Goal: Task Accomplishment & Management: Manage account settings

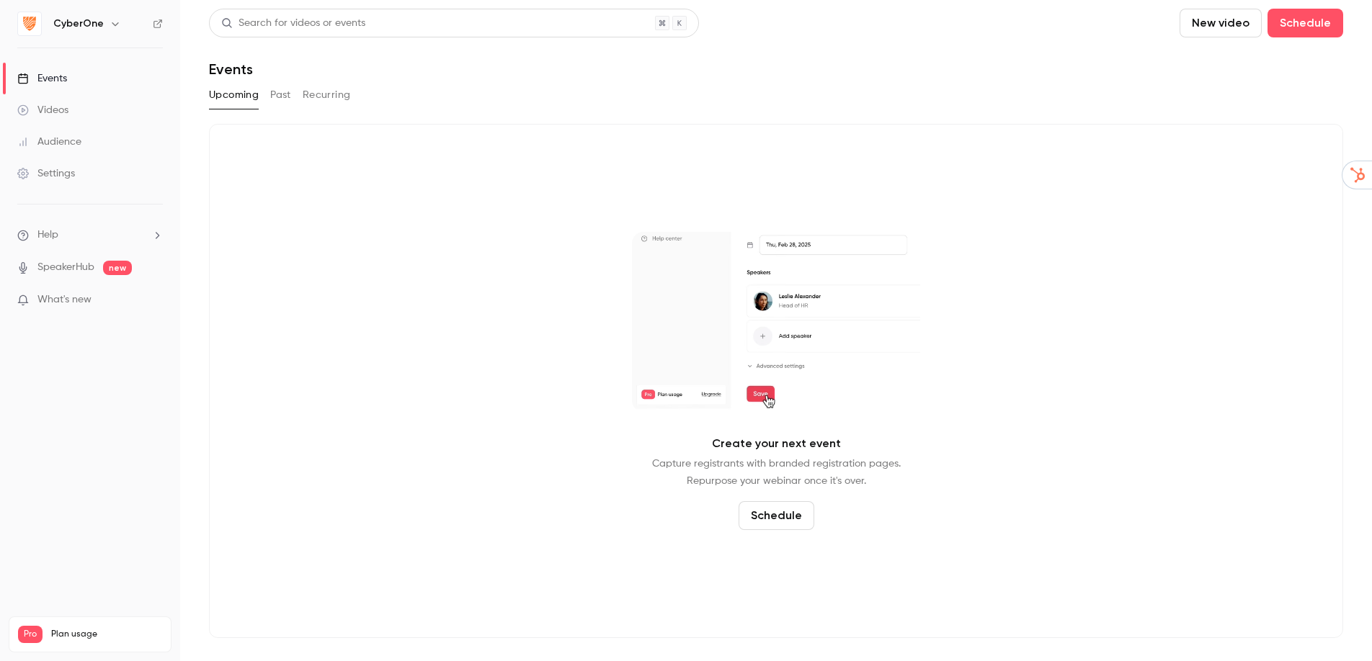
click at [107, 26] on button "button" at bounding box center [115, 23] width 17 height 17
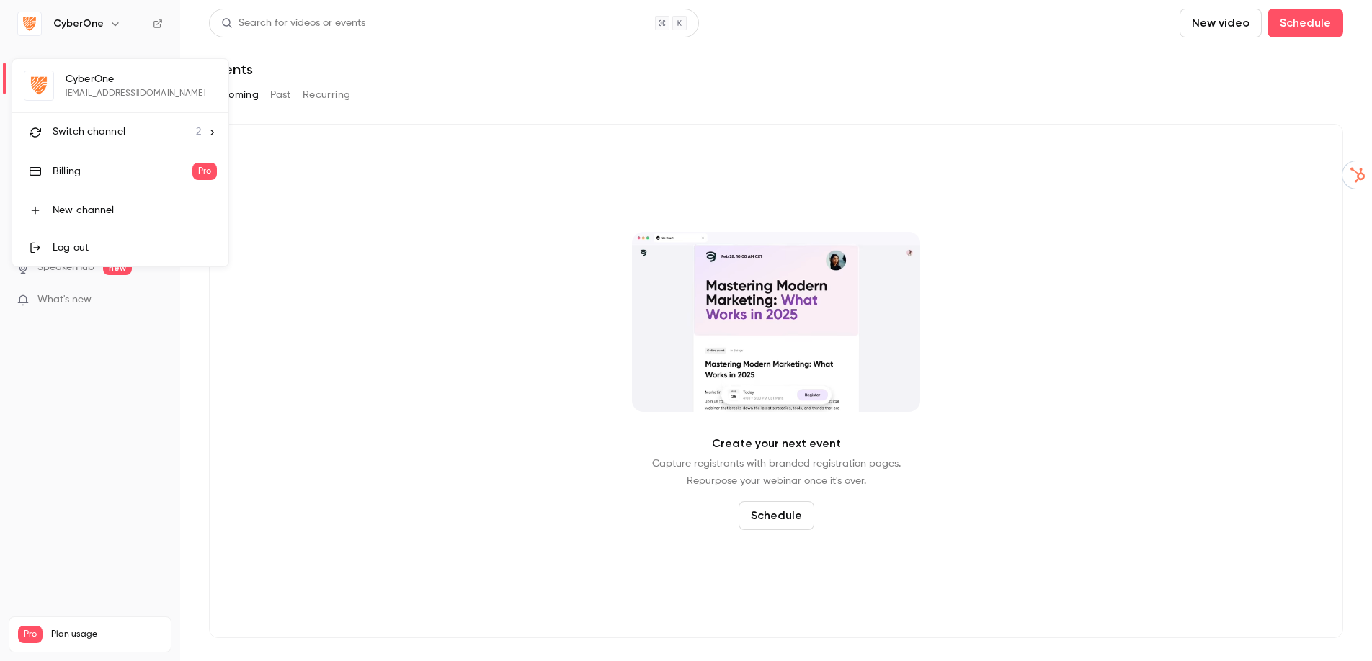
click at [128, 130] on div "Switch channel 2" at bounding box center [127, 132] width 148 height 15
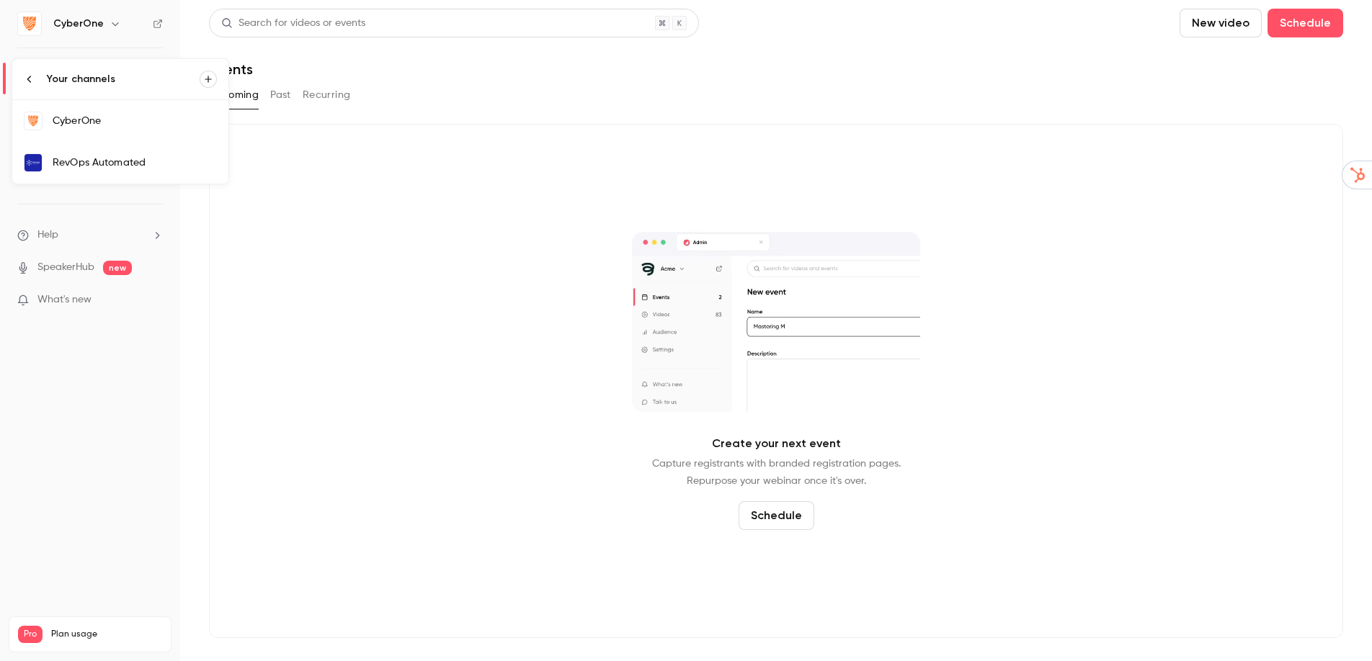
click at [148, 164] on div "RevOps Automated" at bounding box center [135, 163] width 164 height 14
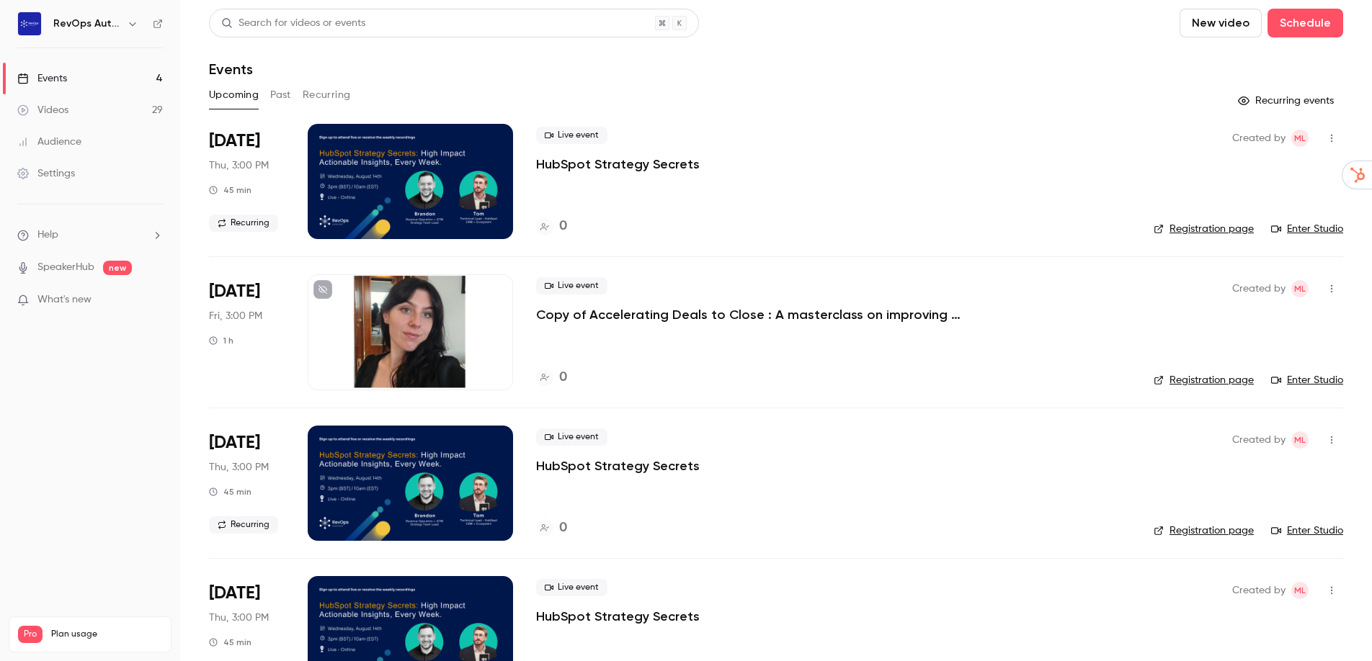
click at [122, 33] on div "RevOps Automated" at bounding box center [90, 24] width 146 height 24
click at [120, 28] on div "RevOps Automated" at bounding box center [97, 23] width 88 height 17
click at [133, 26] on icon "button" at bounding box center [133, 24] width 12 height 12
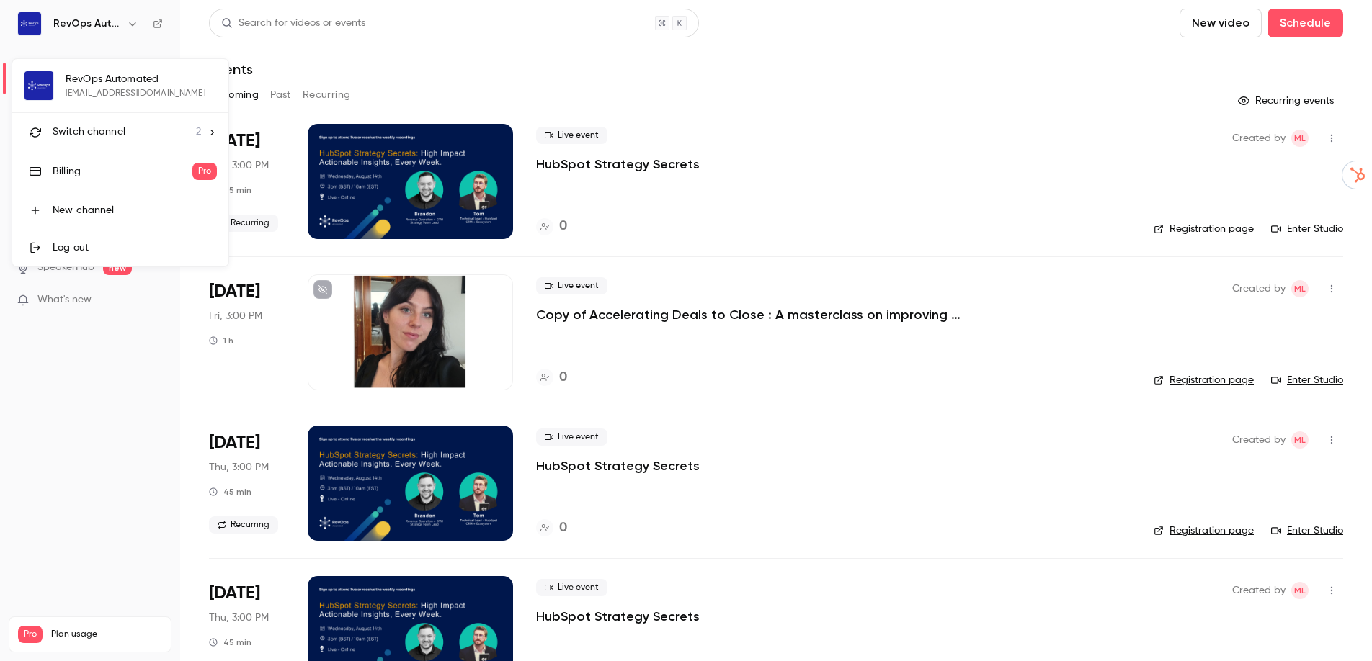
click at [112, 94] on div "RevOps Automated [EMAIL_ADDRESS][DOMAIN_NAME] Switch channel 2 Billing Pro New …" at bounding box center [120, 162] width 216 height 207
click at [112, 130] on span "Switch channel" at bounding box center [89, 132] width 73 height 15
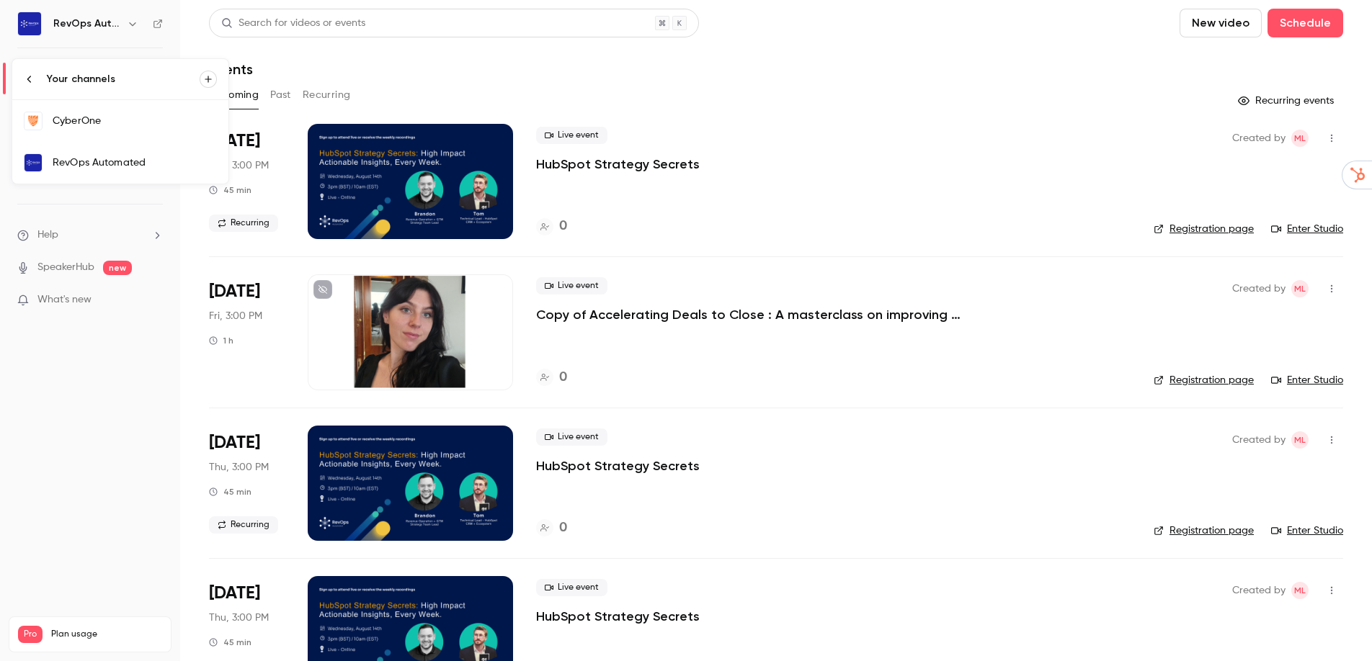
click at [100, 128] on div "CyberOne" at bounding box center [135, 121] width 164 height 14
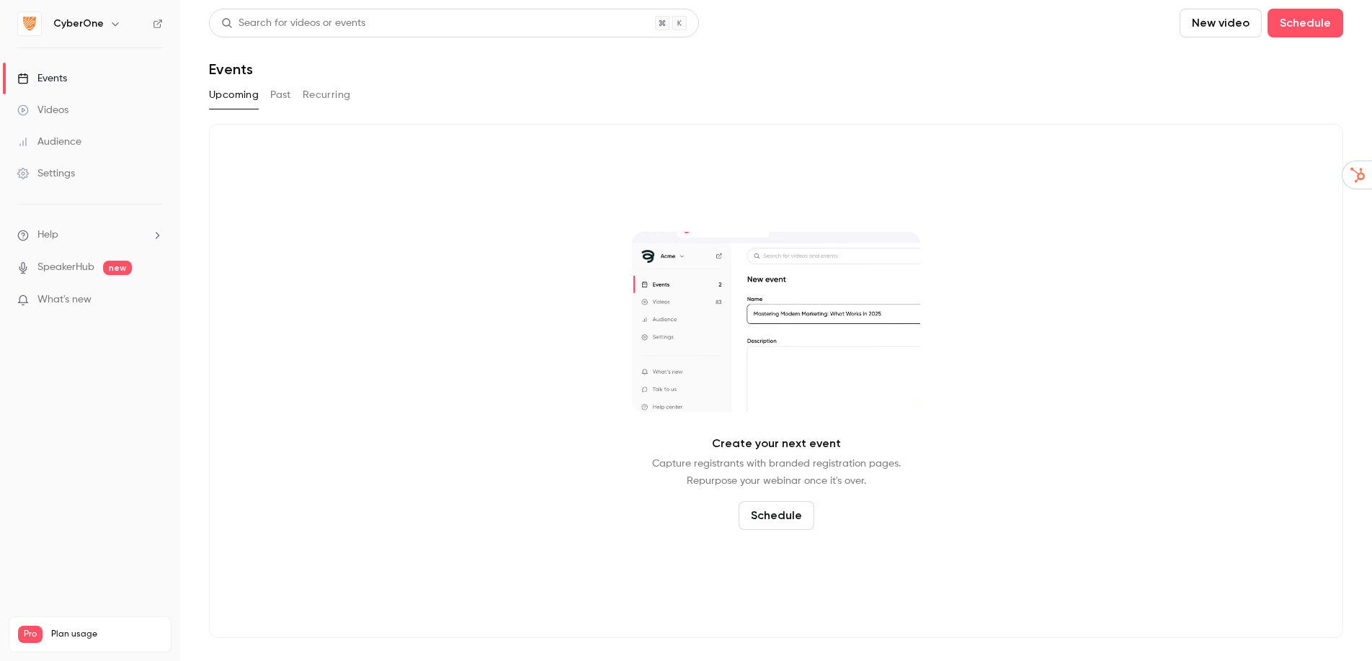
click at [110, 26] on icon "button" at bounding box center [116, 24] width 12 height 12
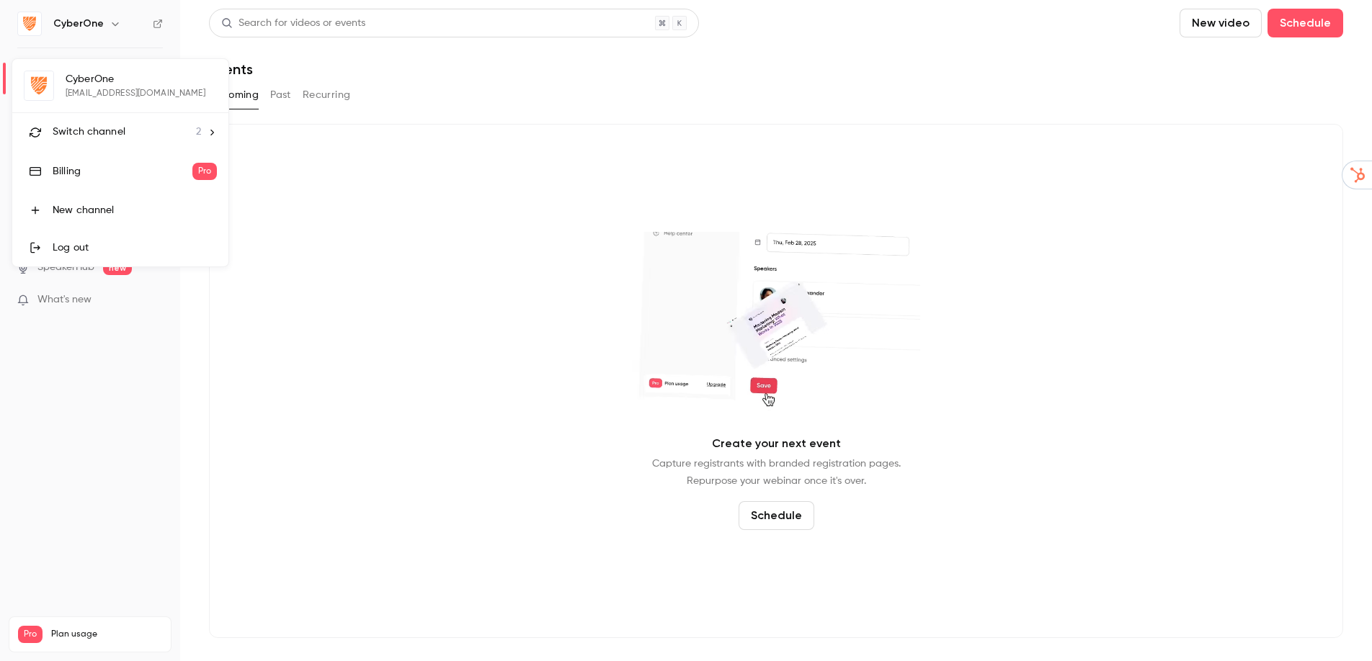
drag, startPoint x: 105, startPoint y: 134, endPoint x: 117, endPoint y: 130, distance: 12.3
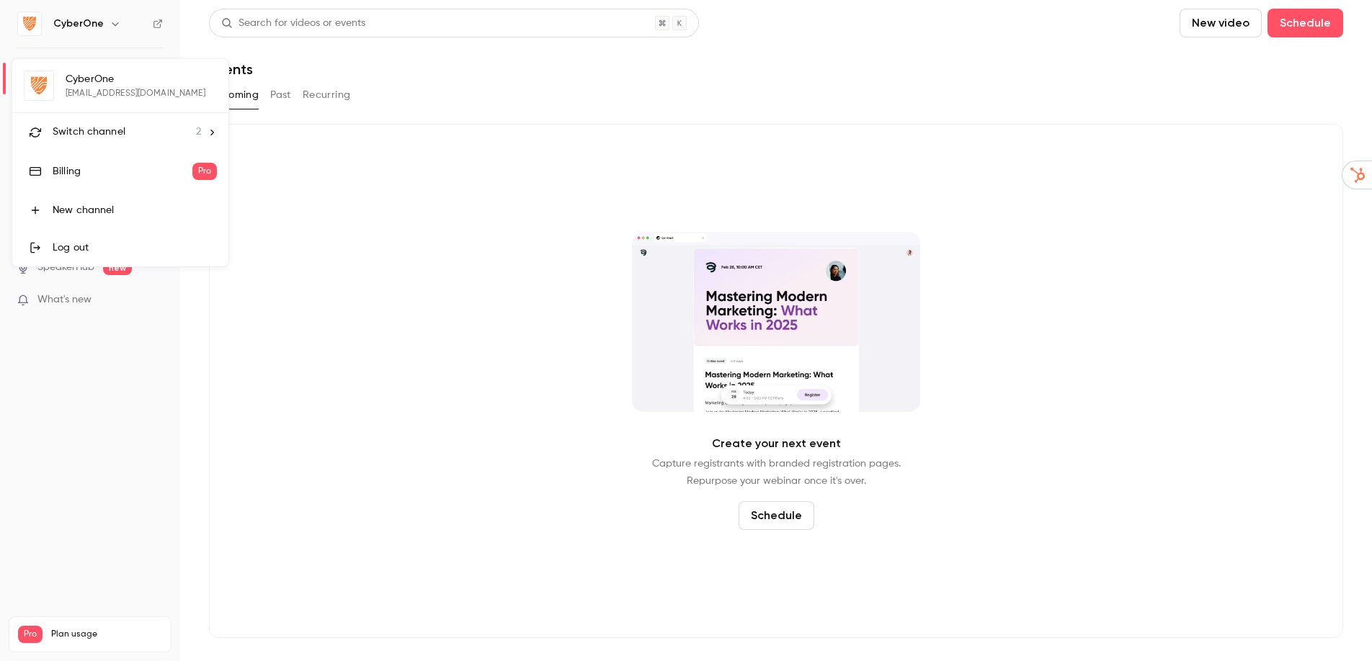
click at [106, 134] on span "Switch channel" at bounding box center [89, 132] width 73 height 15
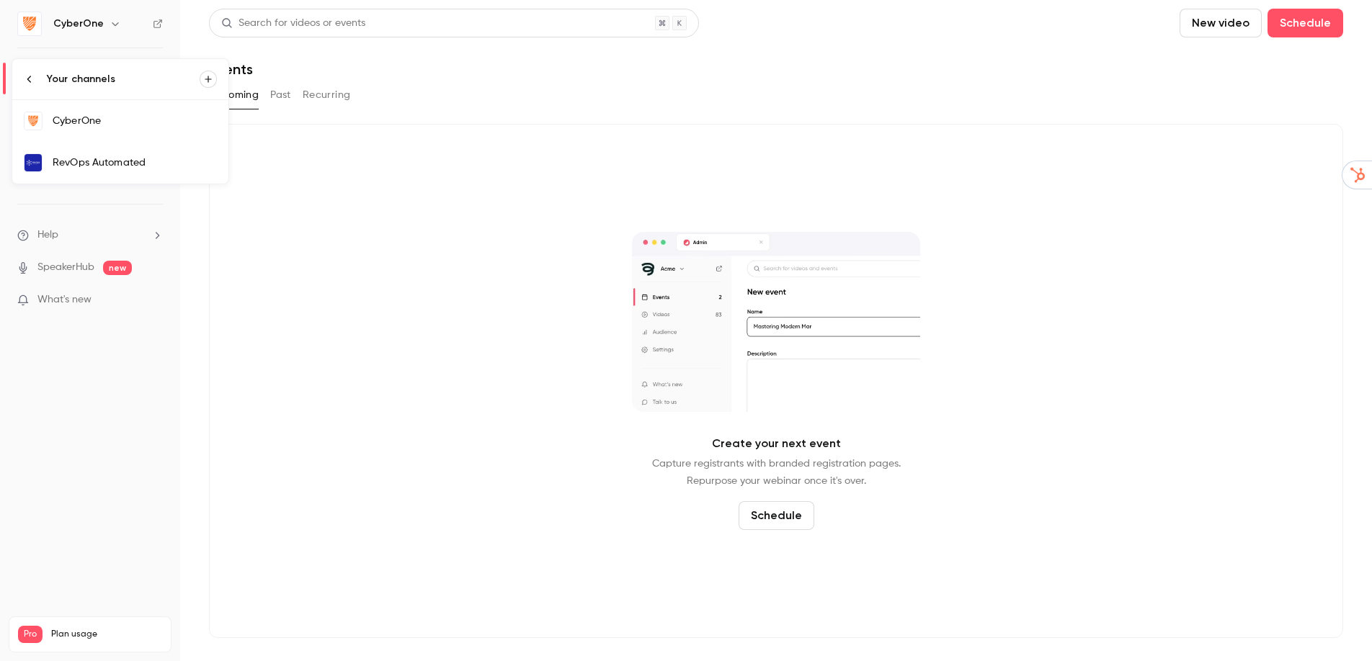
click at [126, 169] on link "RevOps Automated" at bounding box center [120, 163] width 216 height 42
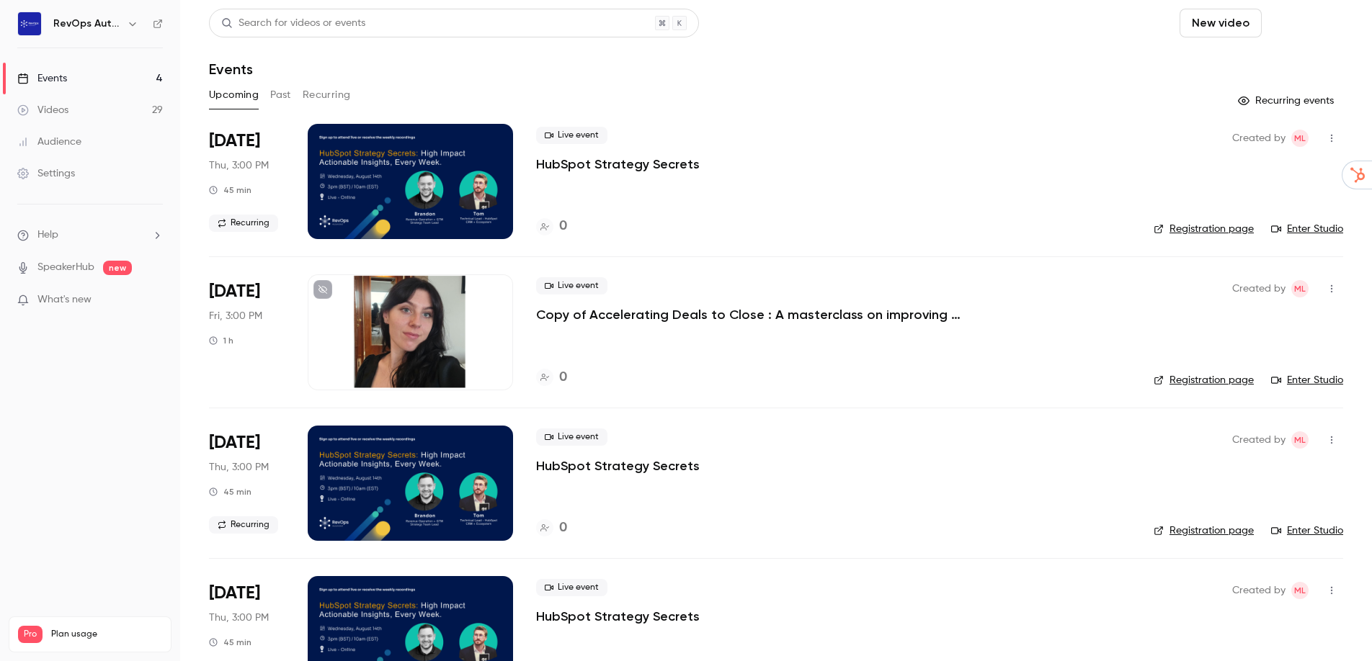
click at [1285, 27] on button "Schedule" at bounding box center [1305, 23] width 76 height 29
click at [1236, 66] on div "One time event" at bounding box center [1265, 62] width 110 height 14
click at [647, 316] on p "Copy of Accelerating Deals to Close : A masterclass on improving sales velocity…" at bounding box center [752, 314] width 432 height 17
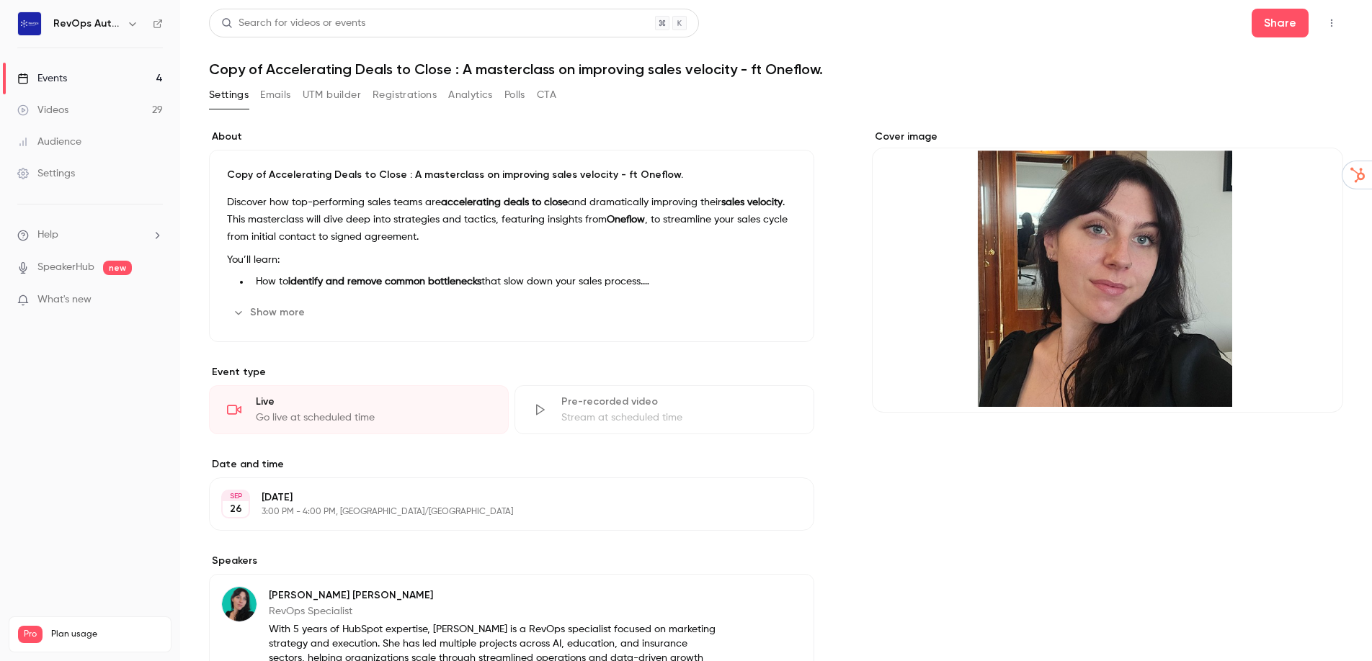
click at [272, 95] on button "Emails" at bounding box center [275, 95] width 30 height 23
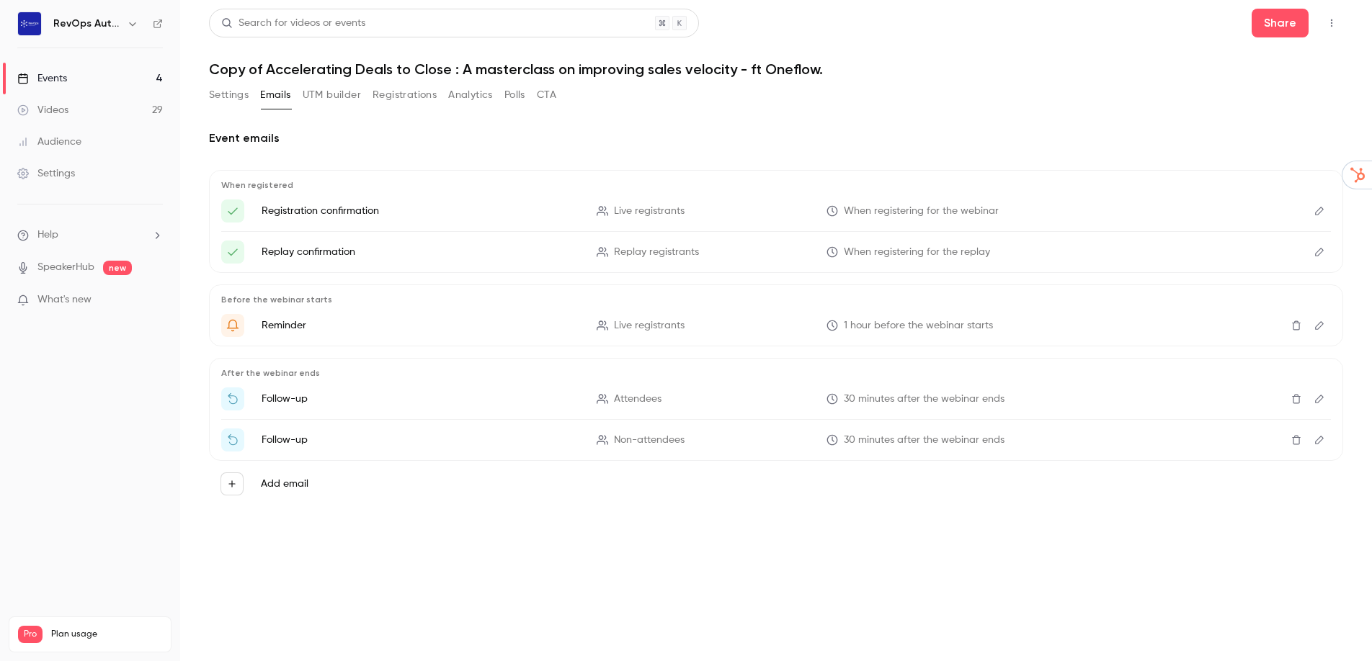
click at [321, 95] on button "UTM builder" at bounding box center [332, 95] width 58 height 23
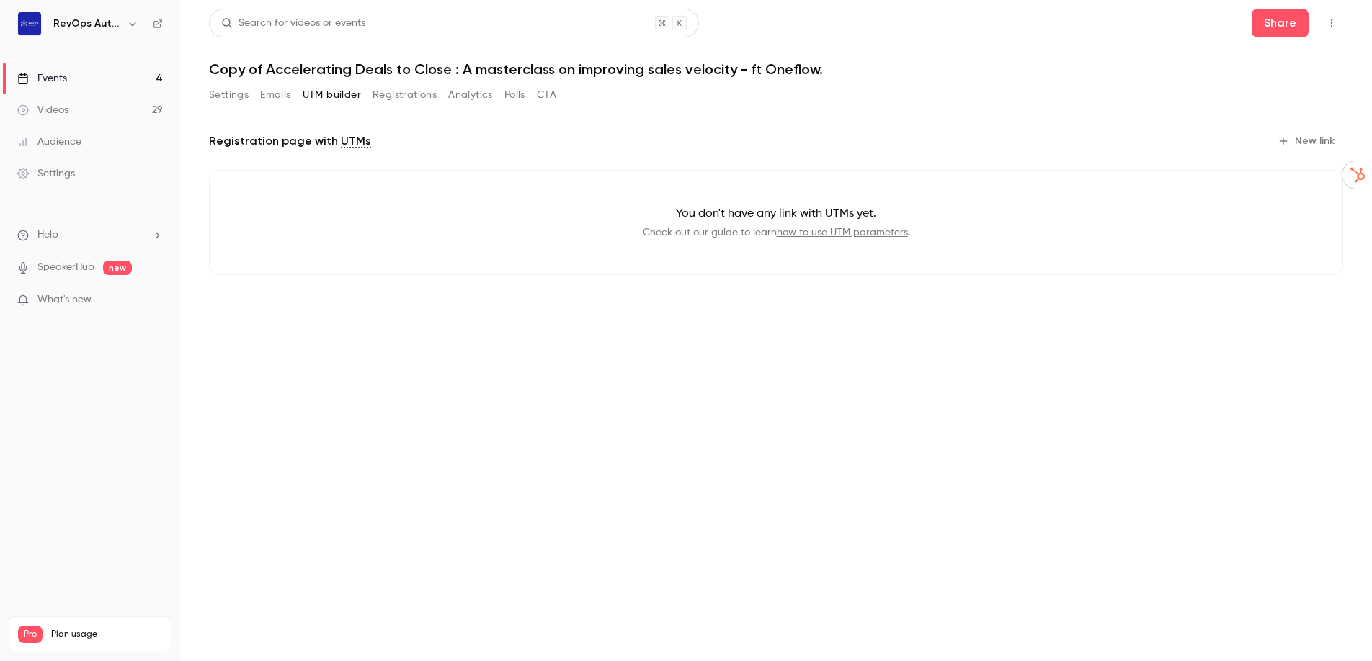
click at [1300, 144] on button "New link" at bounding box center [1307, 141] width 71 height 23
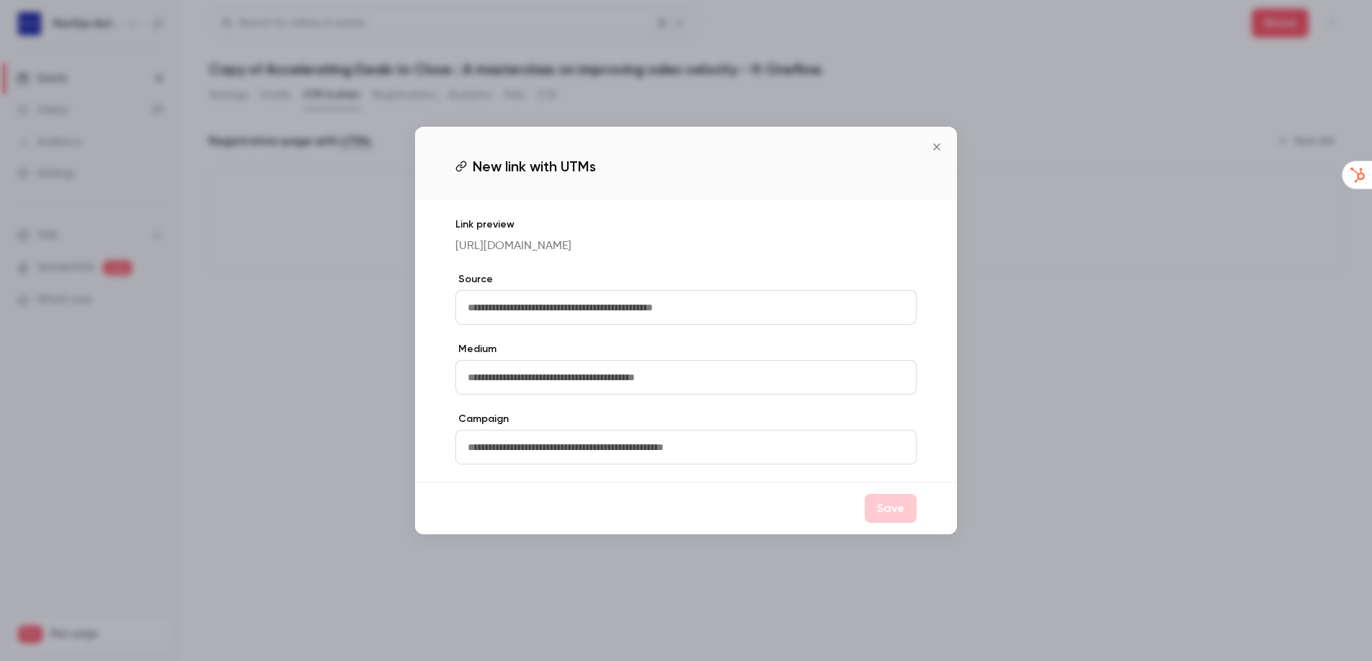
click at [531, 322] on input "text" at bounding box center [685, 307] width 461 height 35
type input "********"
click at [898, 523] on button "Save" at bounding box center [890, 508] width 52 height 29
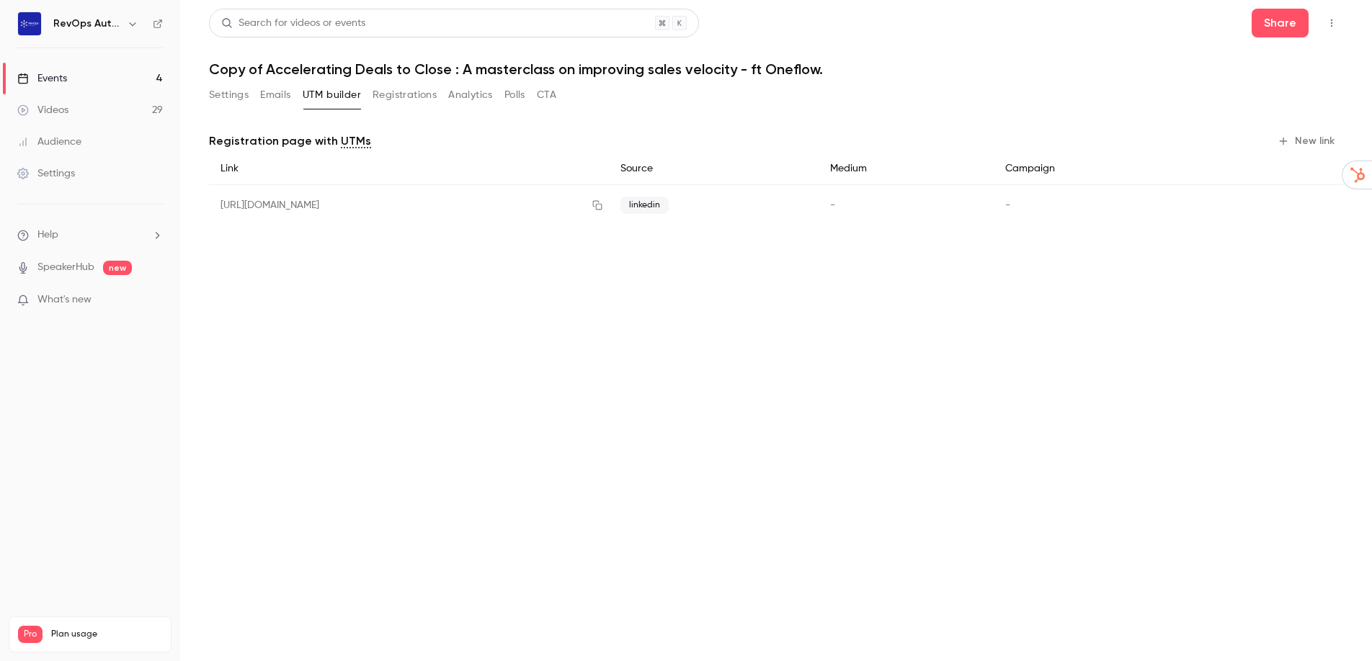
click at [1300, 139] on button "New link" at bounding box center [1307, 141] width 71 height 23
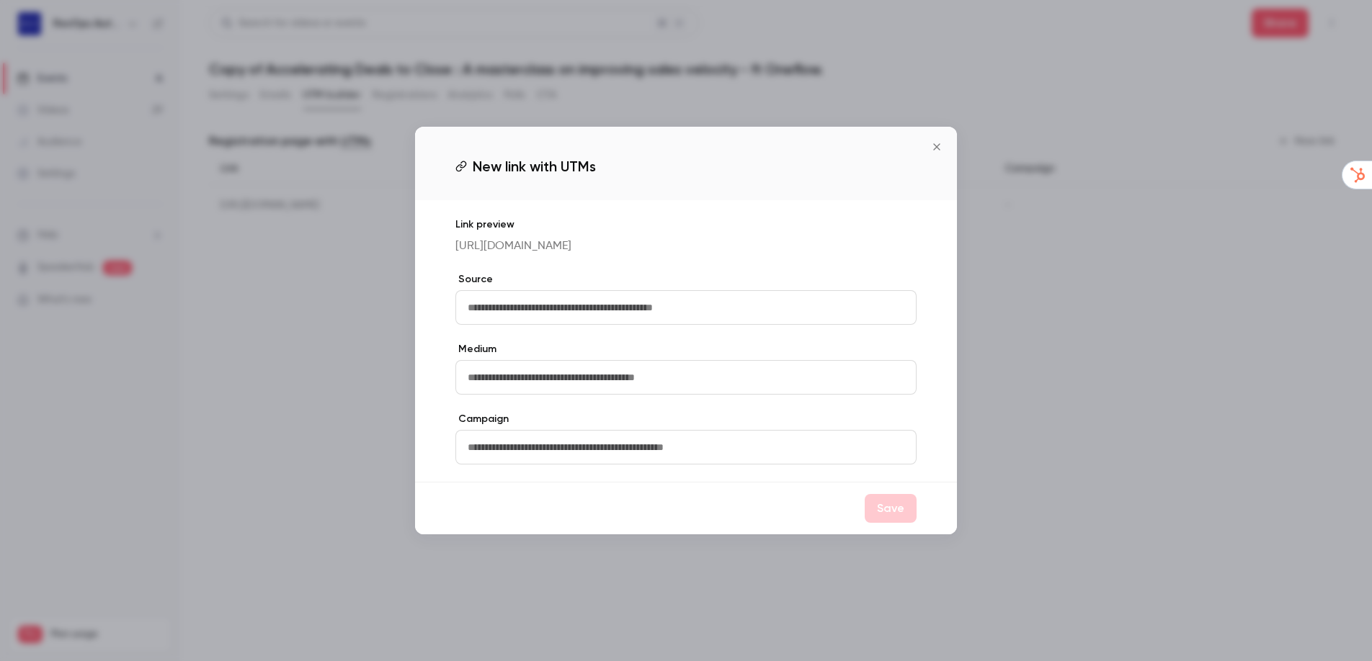
click at [603, 317] on input "text" at bounding box center [685, 307] width 461 height 35
type input "**********"
click at [877, 523] on button "Save" at bounding box center [890, 508] width 52 height 29
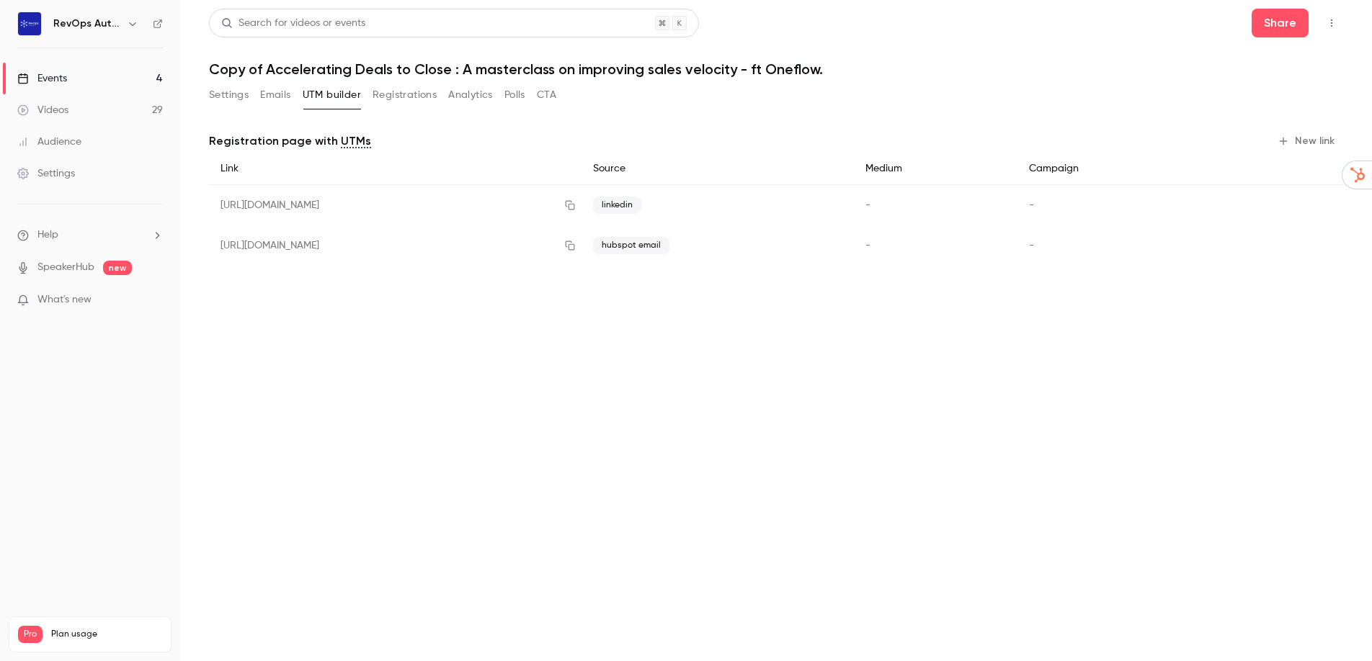
click at [1337, 21] on button "button" at bounding box center [1331, 23] width 23 height 23
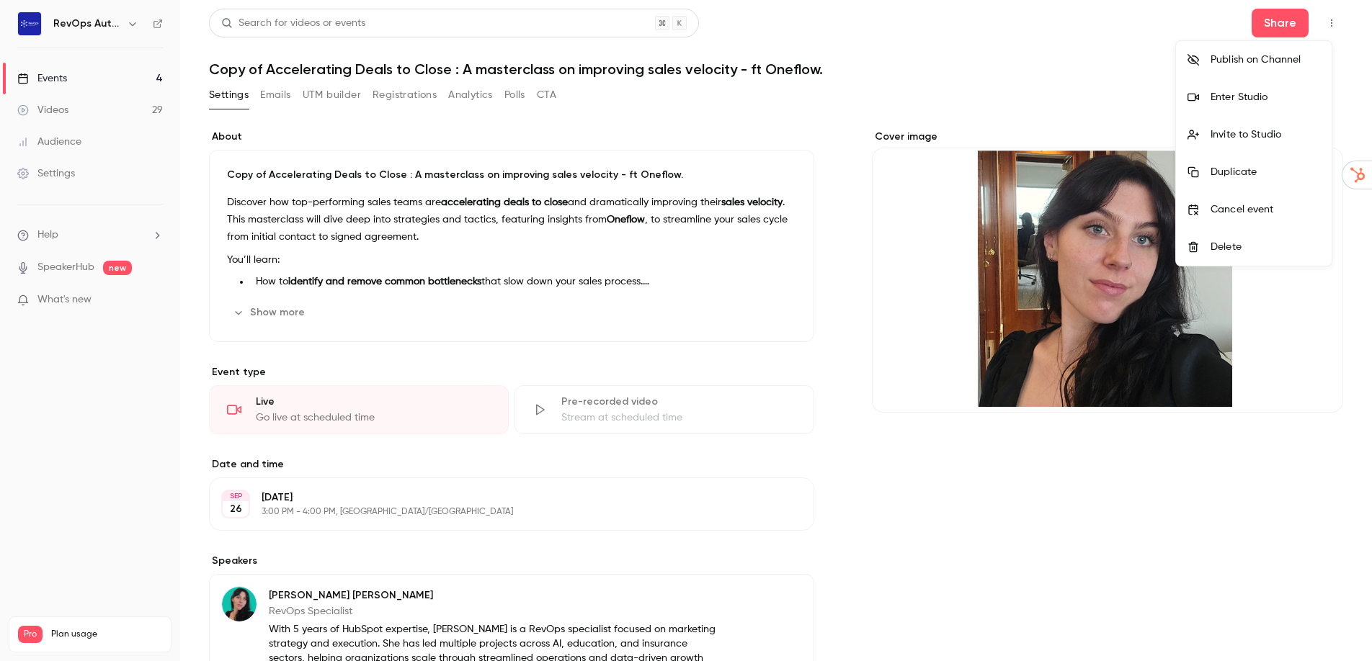
click at [935, 55] on div at bounding box center [686, 330] width 1372 height 661
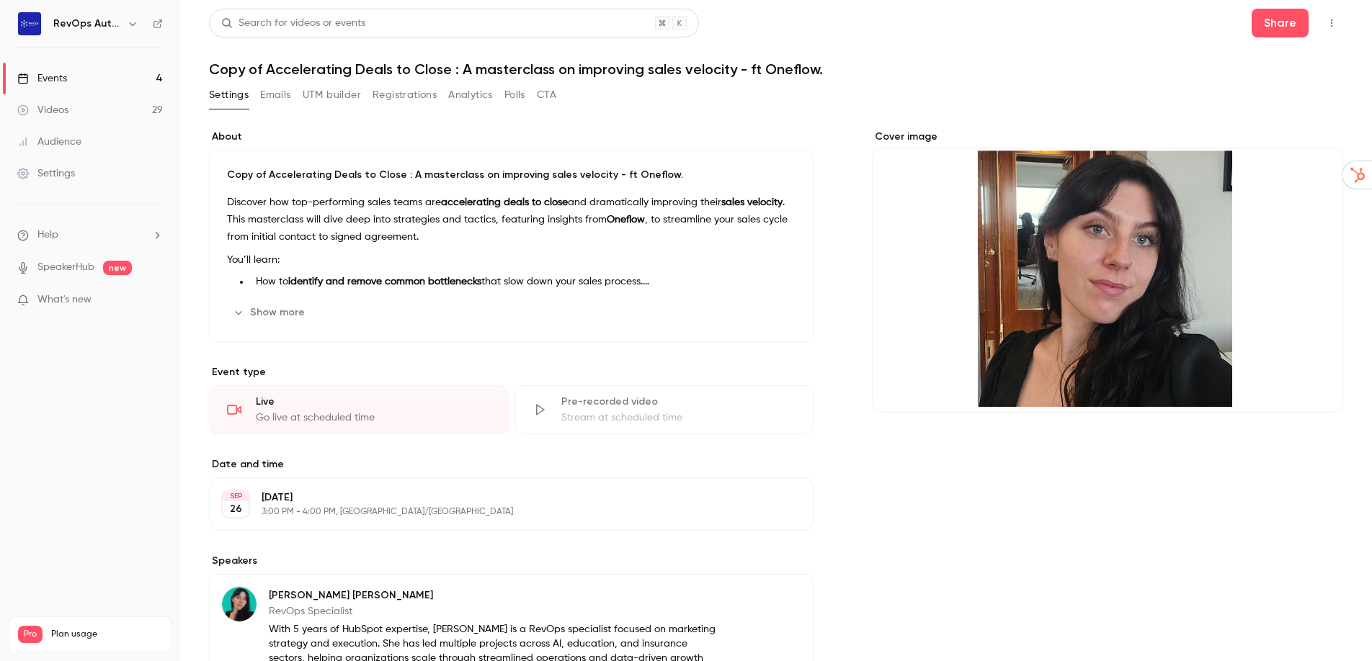
click at [1328, 28] on button "button" at bounding box center [1331, 23] width 23 height 23
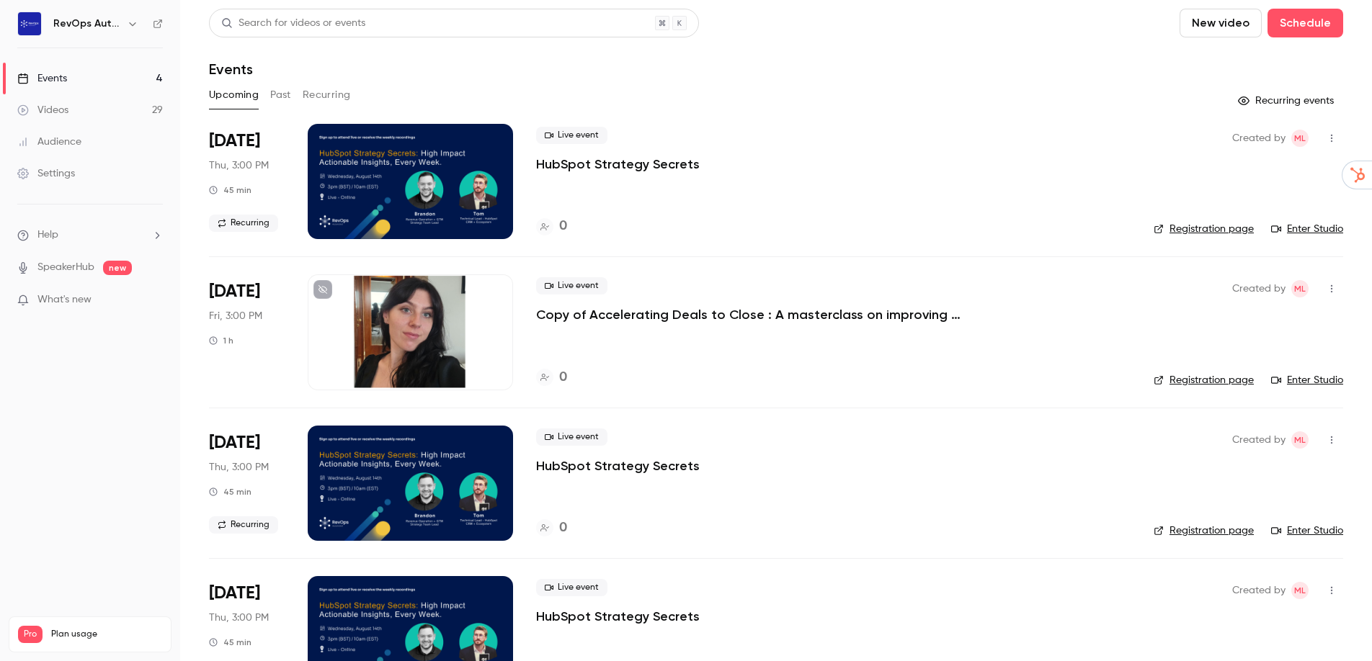
click at [1223, 379] on link "Registration page" at bounding box center [1203, 380] width 100 height 14
click at [854, 312] on p "Copy of Accelerating Deals to Close : A masterclass on improving sales velocity…" at bounding box center [752, 314] width 432 height 17
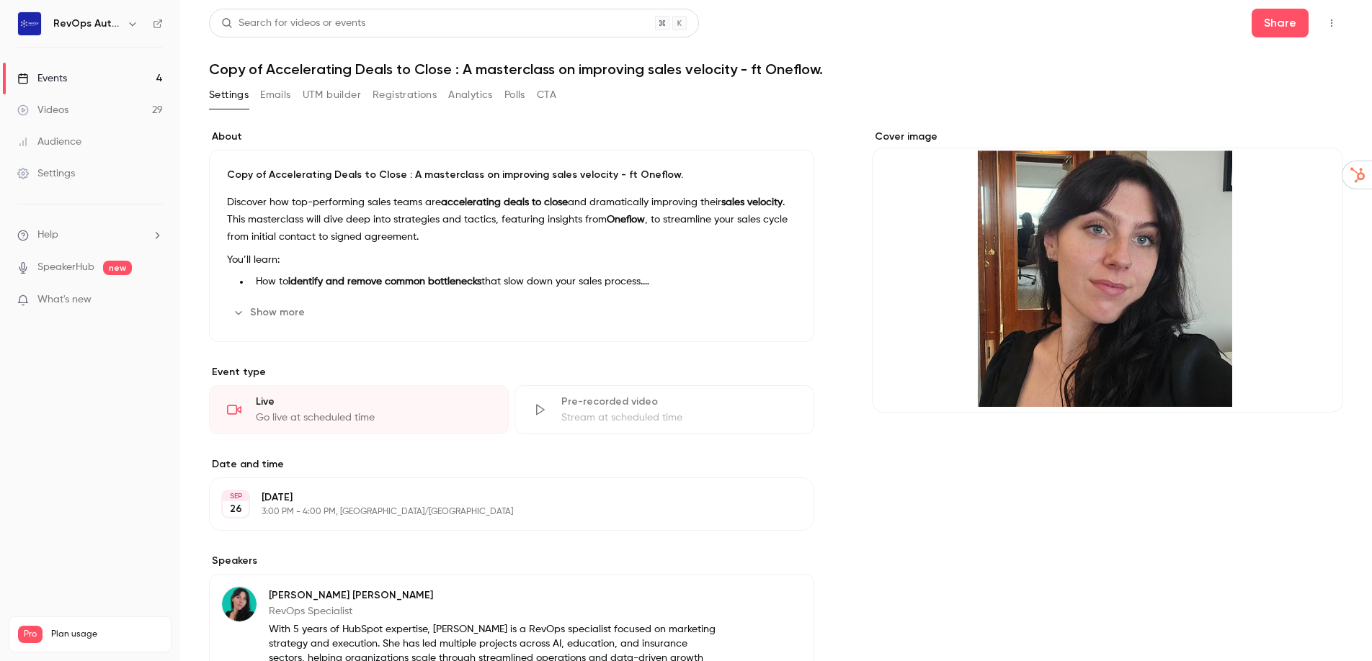
click at [1331, 22] on icon "button" at bounding box center [1331, 23] width 1 height 8
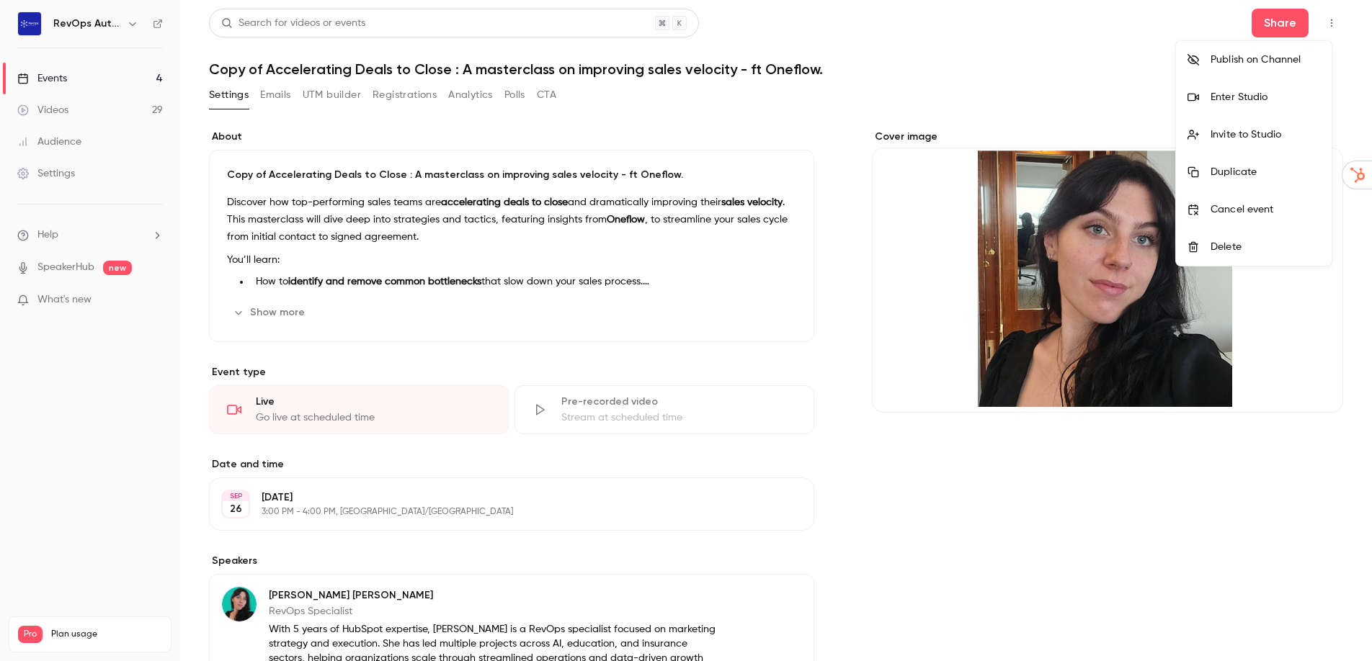
click at [280, 99] on div at bounding box center [686, 330] width 1372 height 661
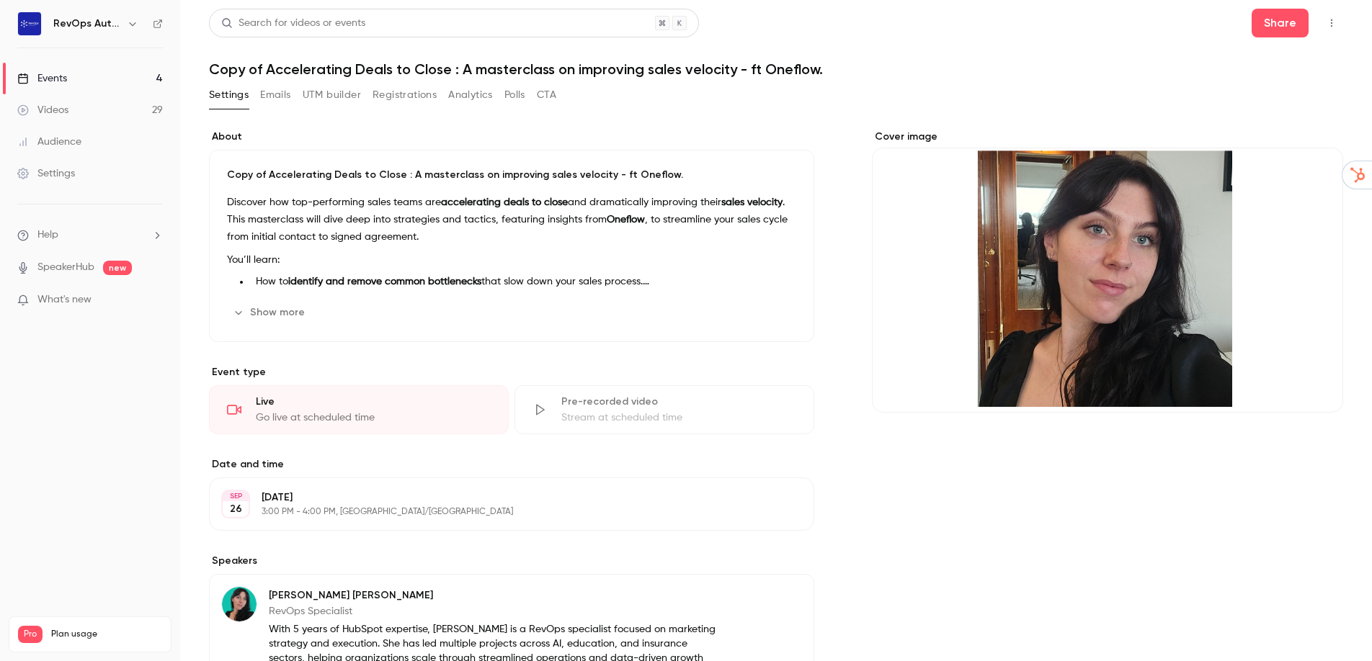
drag, startPoint x: 318, startPoint y: 89, endPoint x: 326, endPoint y: 89, distance: 7.2
click at [318, 88] on button "UTM builder" at bounding box center [332, 95] width 58 height 23
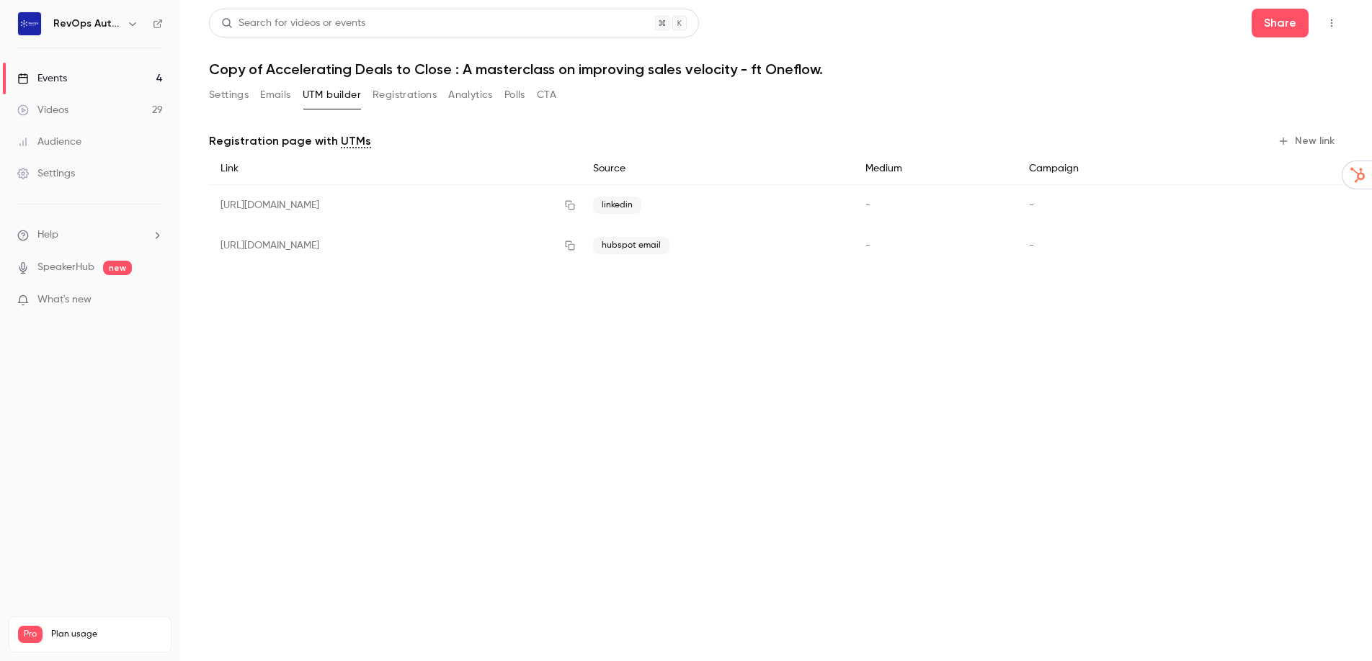
drag, startPoint x: 743, startPoint y: 246, endPoint x: 364, endPoint y: 212, distance: 380.4
click at [364, 212] on div "Link Source Medium Campaign [URL][DOMAIN_NAME] linkedin - - [URL][DOMAIN_NAME] …" at bounding box center [776, 209] width 1134 height 113
click at [485, 329] on main "Search for videos or events Share Copy of Accelerating Deals to Close : A maste…" at bounding box center [776, 330] width 1192 height 661
click at [231, 92] on button "Settings" at bounding box center [229, 95] width 40 height 23
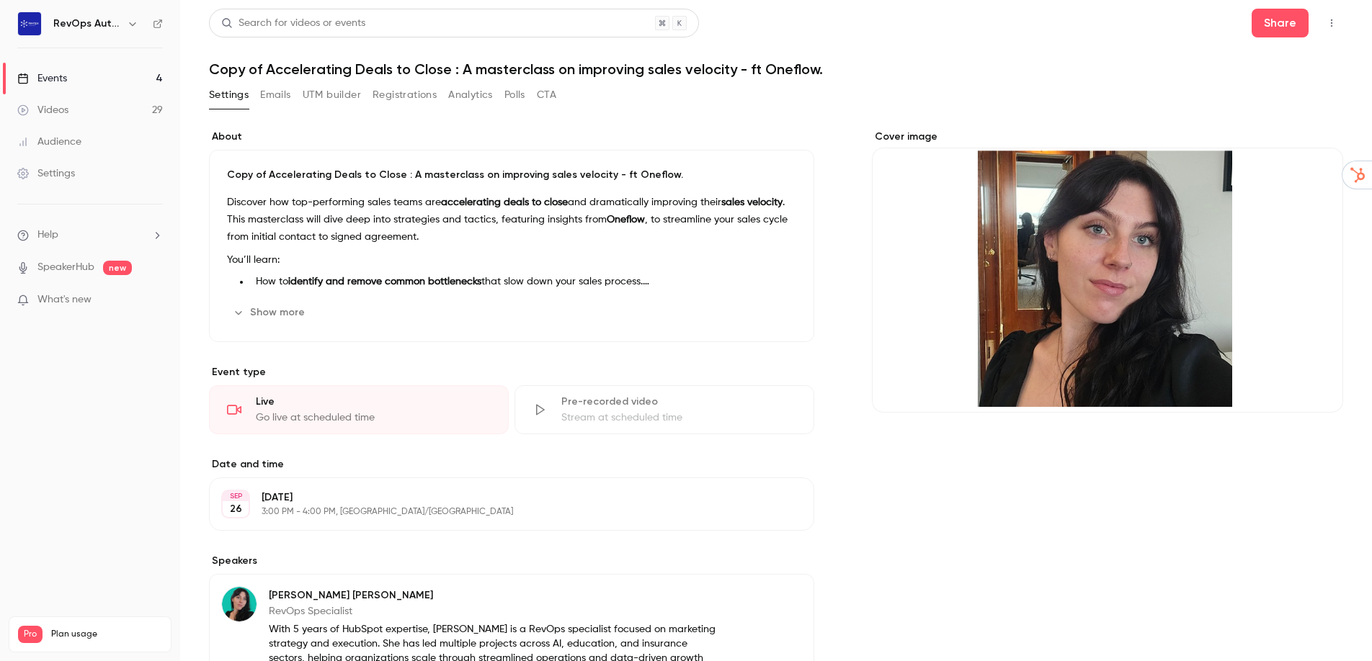
click at [310, 87] on button "UTM builder" at bounding box center [332, 95] width 58 height 23
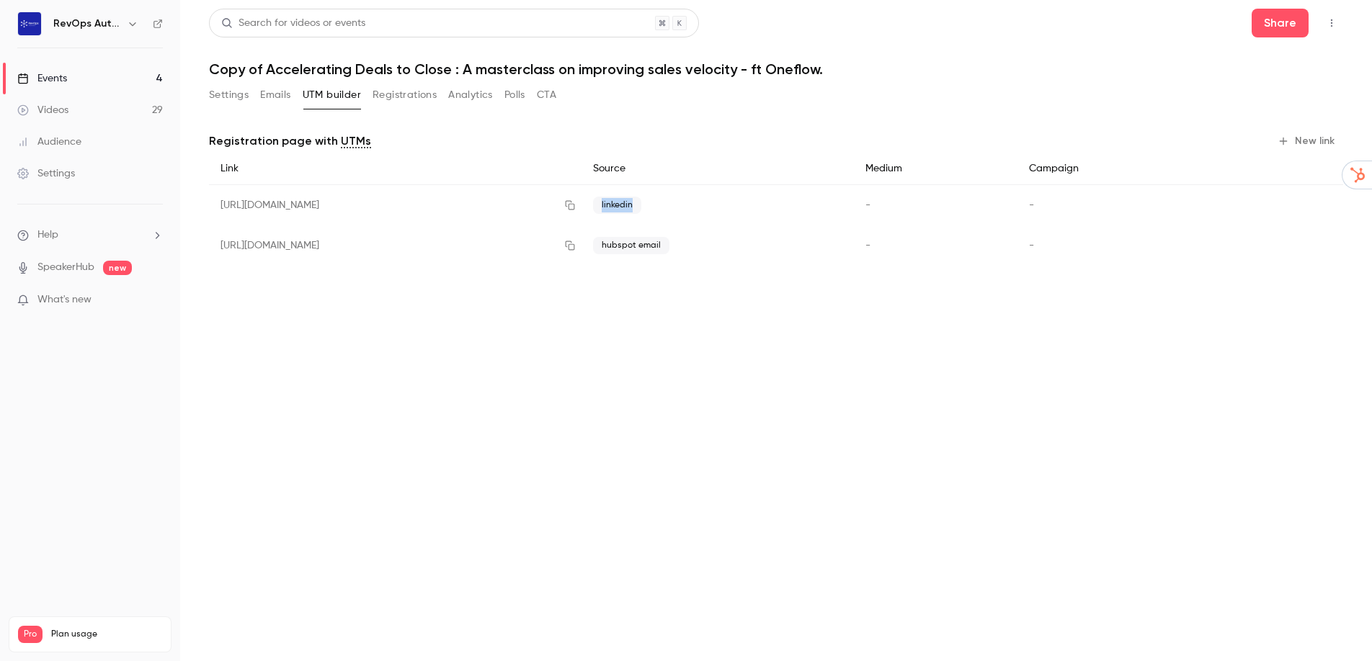
drag, startPoint x: 707, startPoint y: 205, endPoint x: 767, endPoint y: 206, distance: 59.8
click at [767, 206] on div "linkedin" at bounding box center [717, 205] width 272 height 41
drag, startPoint x: 702, startPoint y: 247, endPoint x: 813, endPoint y: 247, distance: 110.9
click at [813, 247] on div "hubspot email" at bounding box center [717, 245] width 272 height 40
click at [235, 90] on button "Settings" at bounding box center [229, 95] width 40 height 23
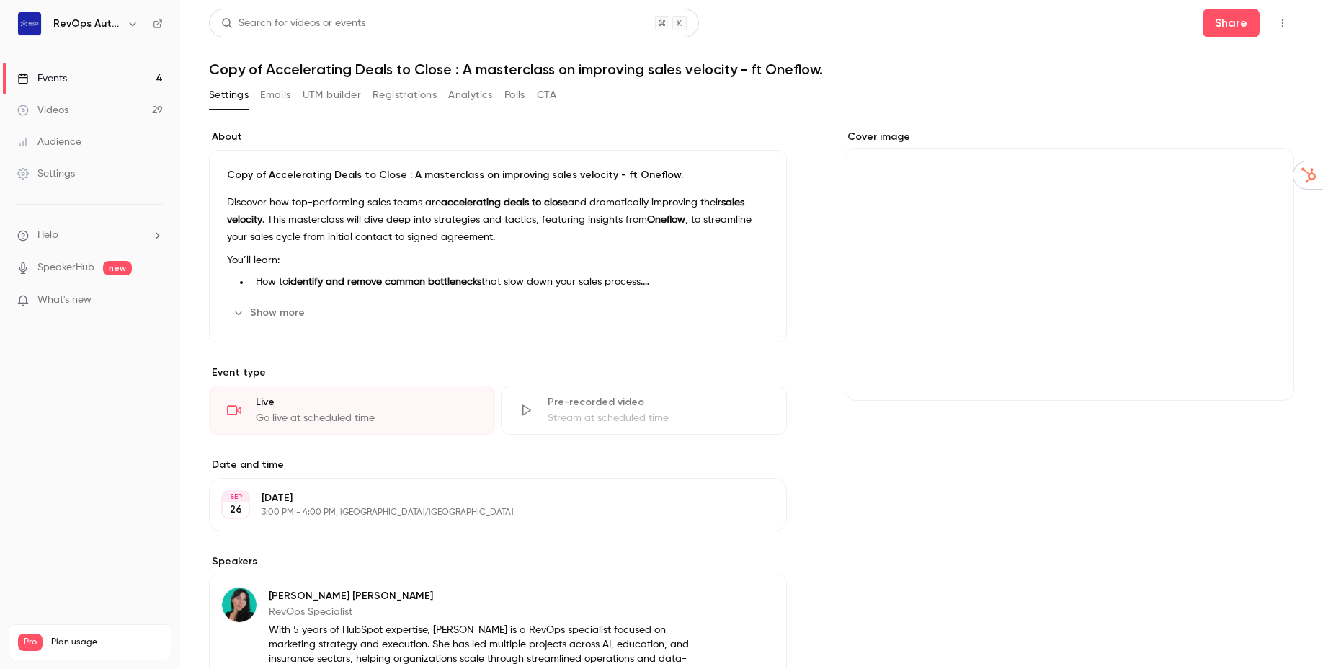
click at [1031, 249] on div "Cover image" at bounding box center [1069, 265] width 450 height 271
click at [0, 0] on input "Cover image" at bounding box center [0, 0] width 0 height 0
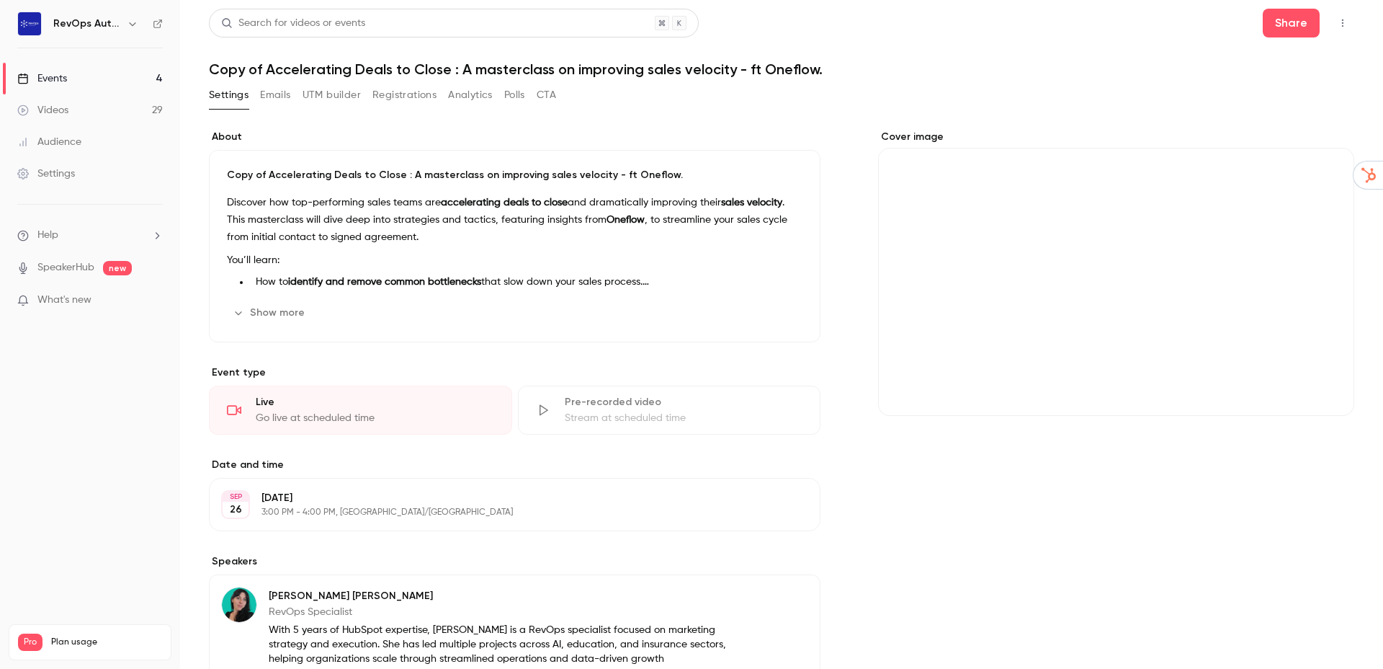
click at [280, 310] on button "Show more" at bounding box center [270, 312] width 86 height 23
